Goal: Task Accomplishment & Management: Use online tool/utility

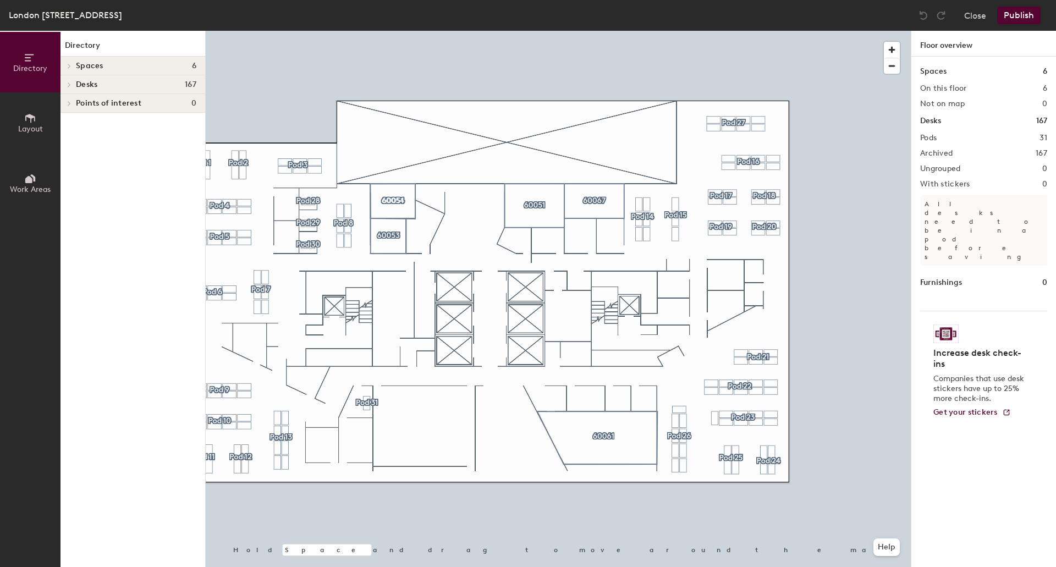
click at [711, 31] on div at bounding box center [558, 31] width 705 height 0
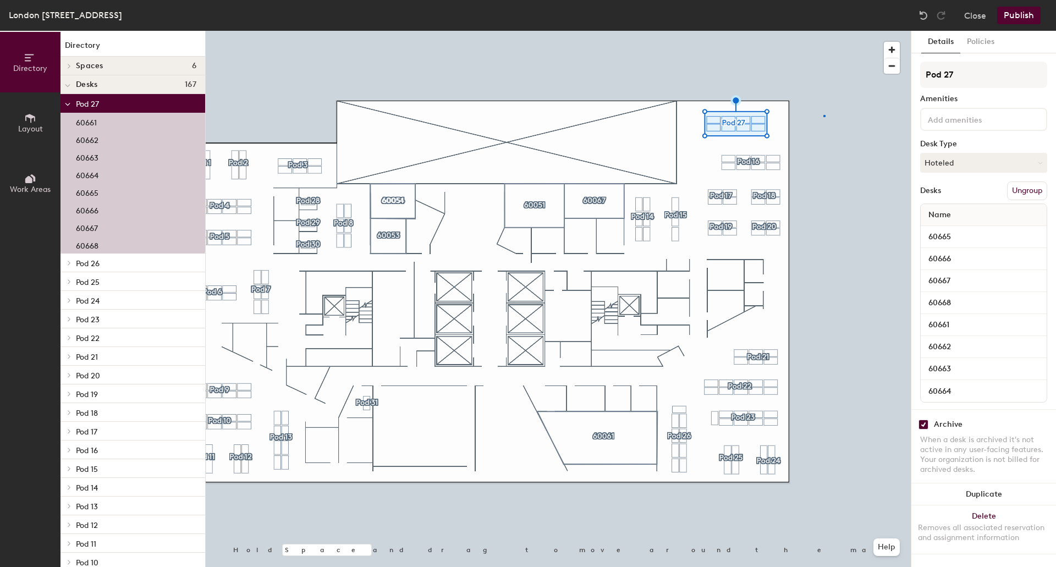
click at [824, 31] on div at bounding box center [558, 31] width 705 height 0
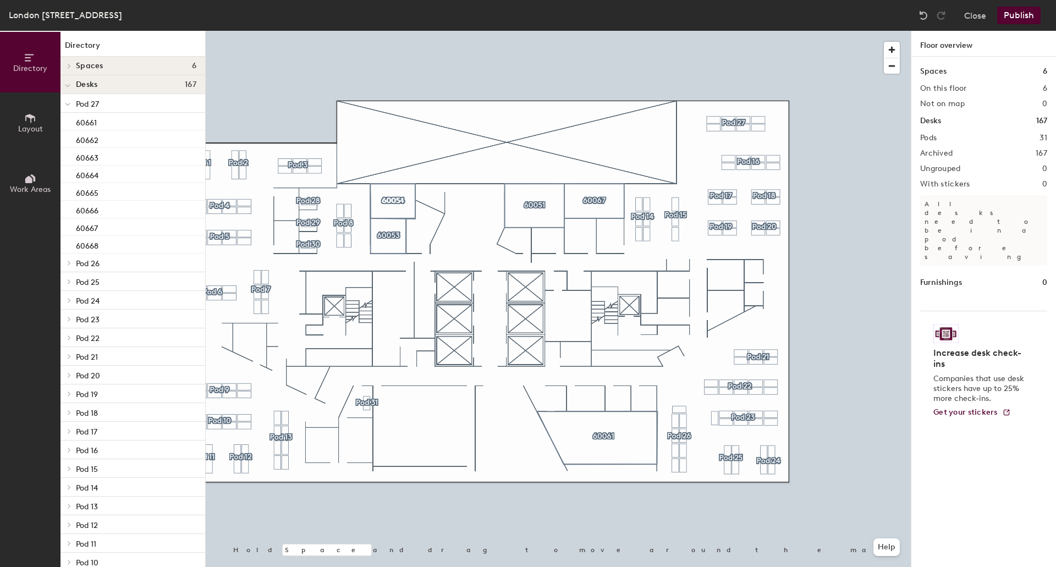
click at [803, 31] on div at bounding box center [558, 31] width 705 height 0
click at [390, 31] on div at bounding box center [558, 31] width 705 height 0
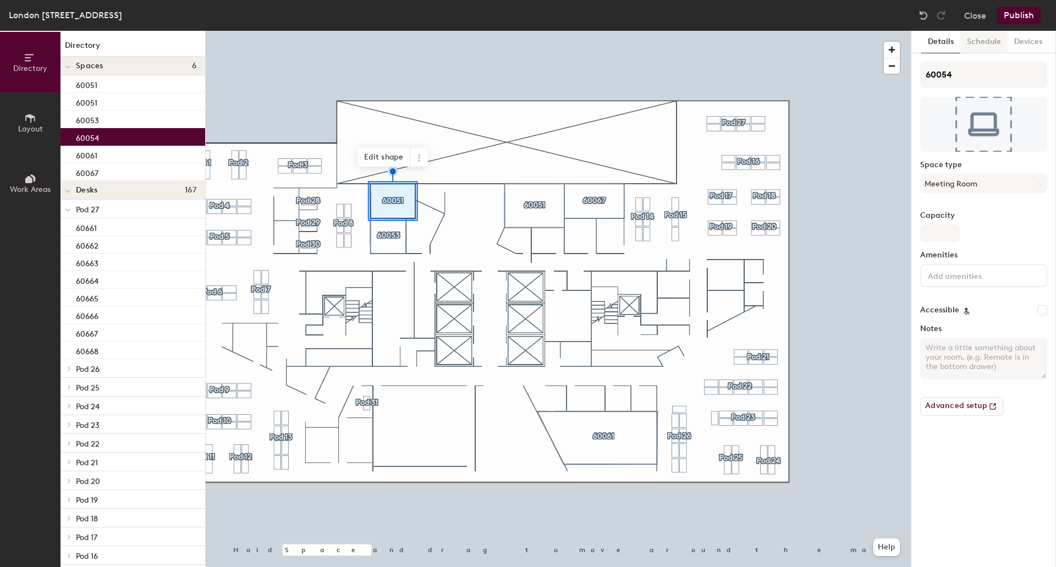
click at [984, 42] on button "Schedule" at bounding box center [984, 42] width 47 height 23
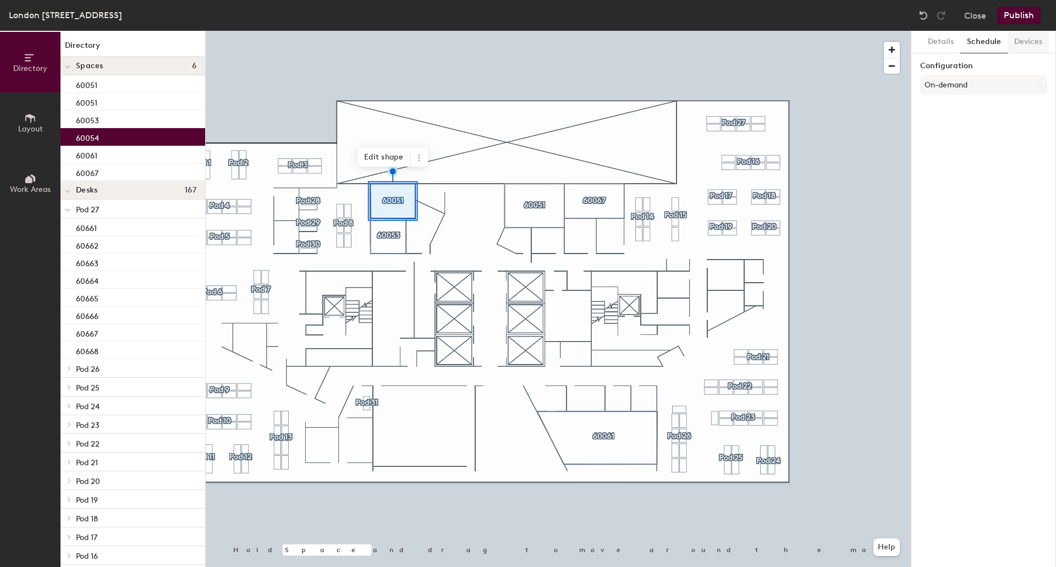
click at [1022, 39] on button "Devices" at bounding box center [1028, 42] width 41 height 23
click at [1034, 73] on h6 "Add" at bounding box center [1032, 70] width 15 height 9
click at [874, 31] on div at bounding box center [558, 31] width 705 height 0
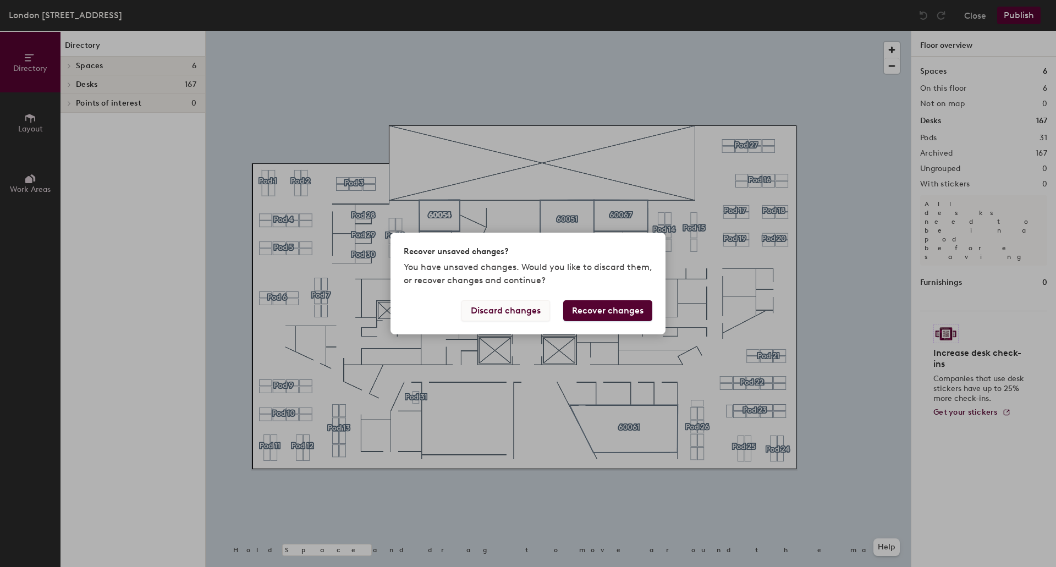
click at [517, 312] on button "Discard changes" at bounding box center [506, 310] width 89 height 21
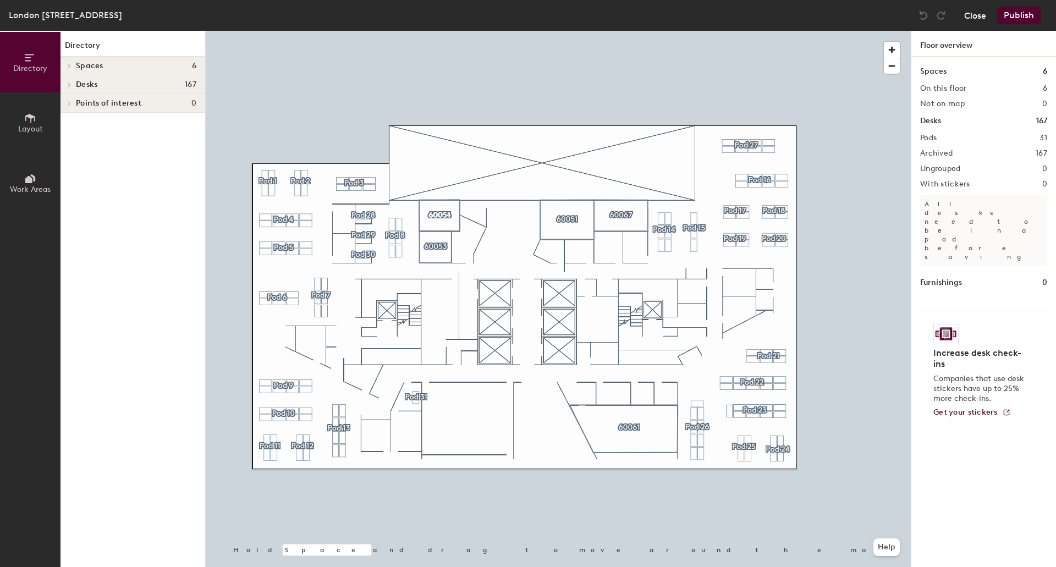
click at [974, 15] on button "Close" at bounding box center [975, 16] width 22 height 18
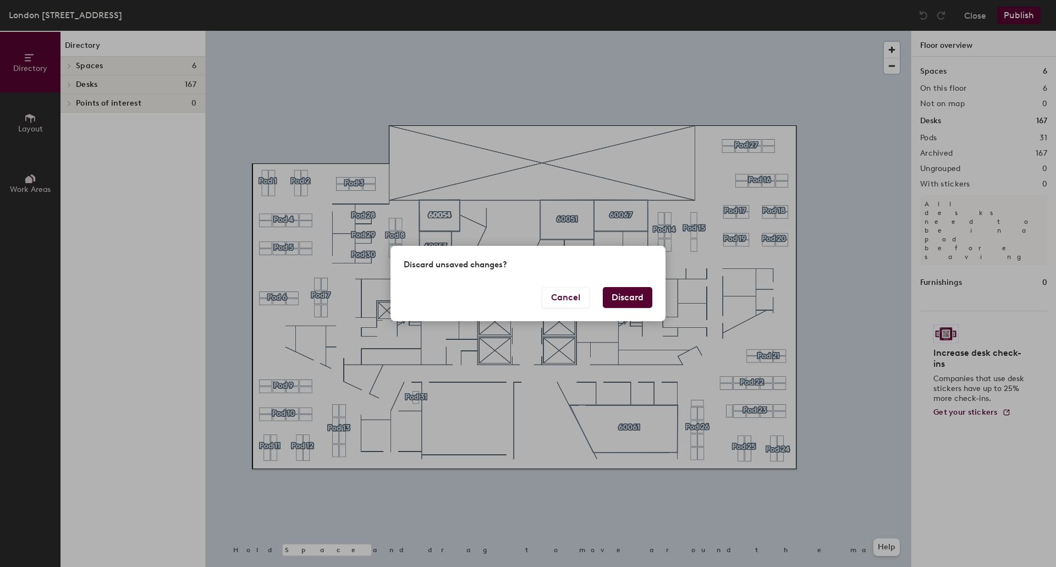
click at [628, 299] on button "Discard" at bounding box center [628, 297] width 50 height 21
